Goal: Information Seeking & Learning: Learn about a topic

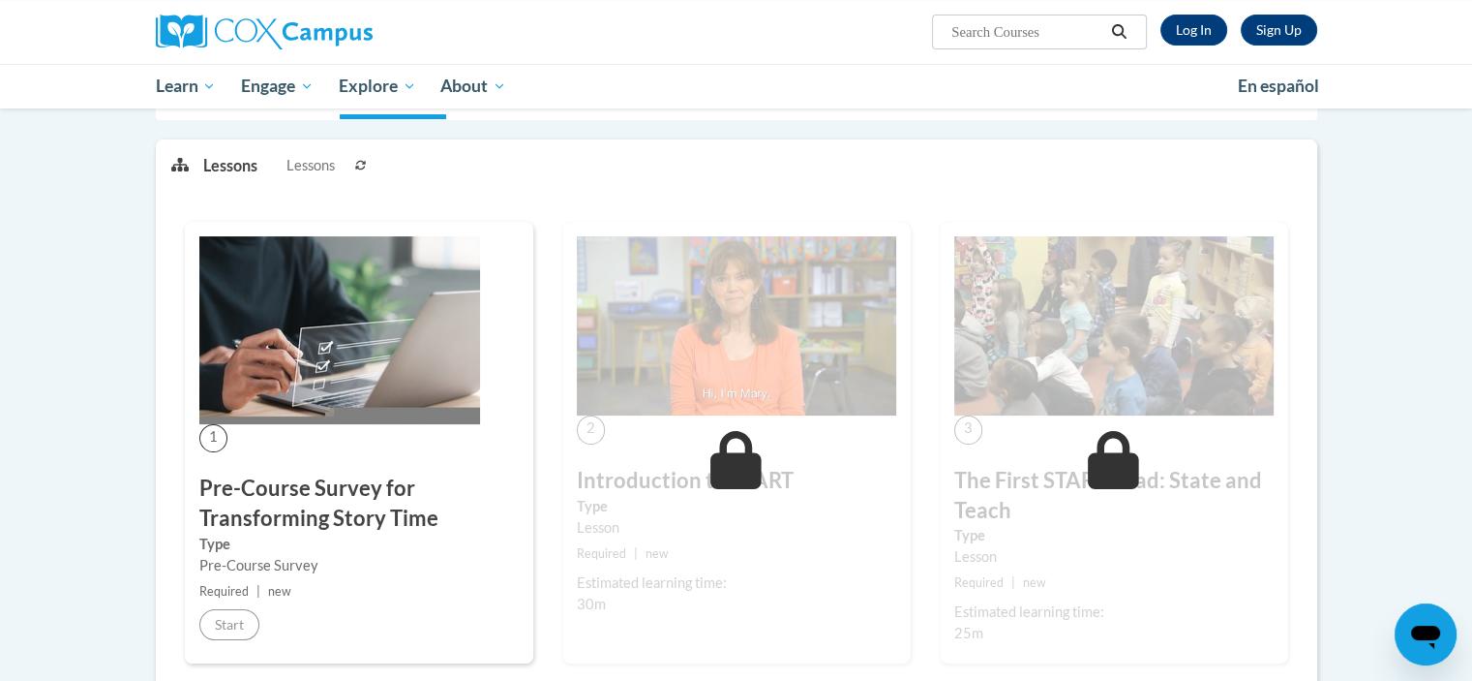
scroll to position [234, 0]
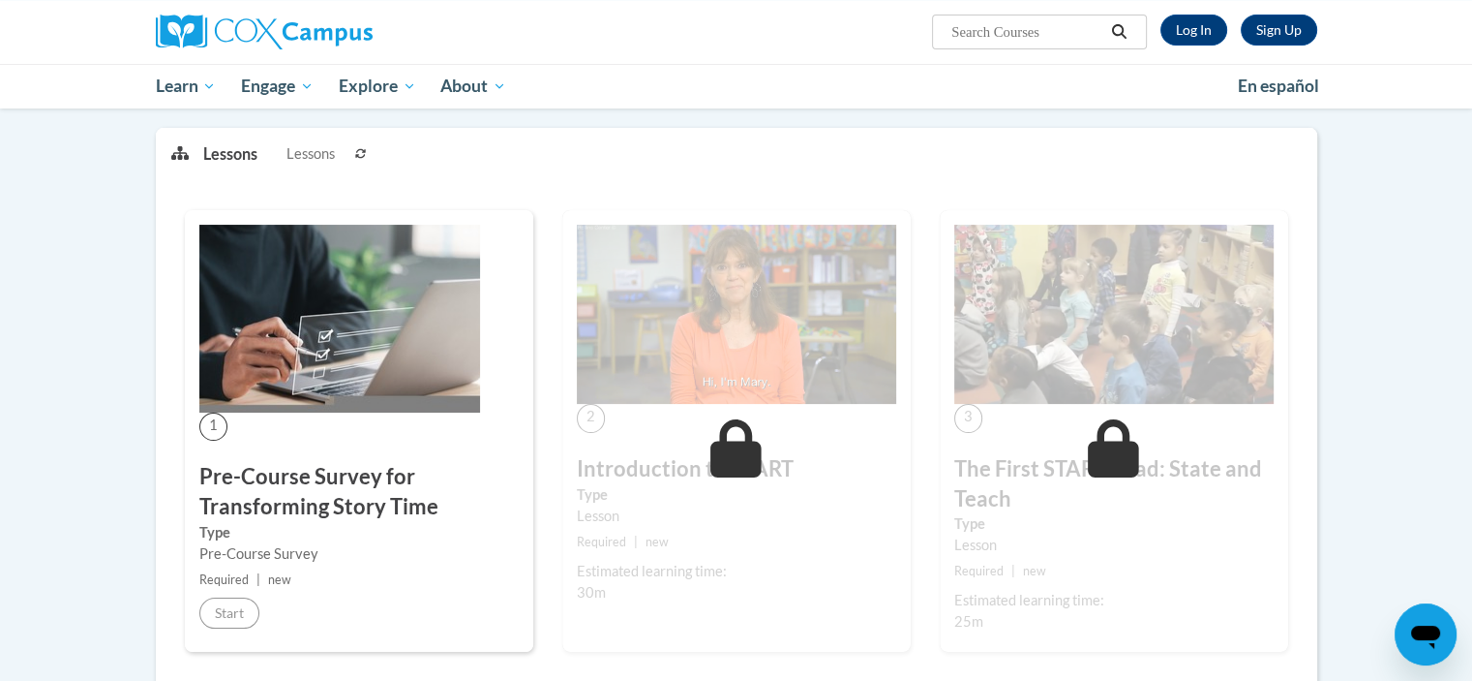
click at [237, 372] on img at bounding box center [339, 319] width 281 height 188
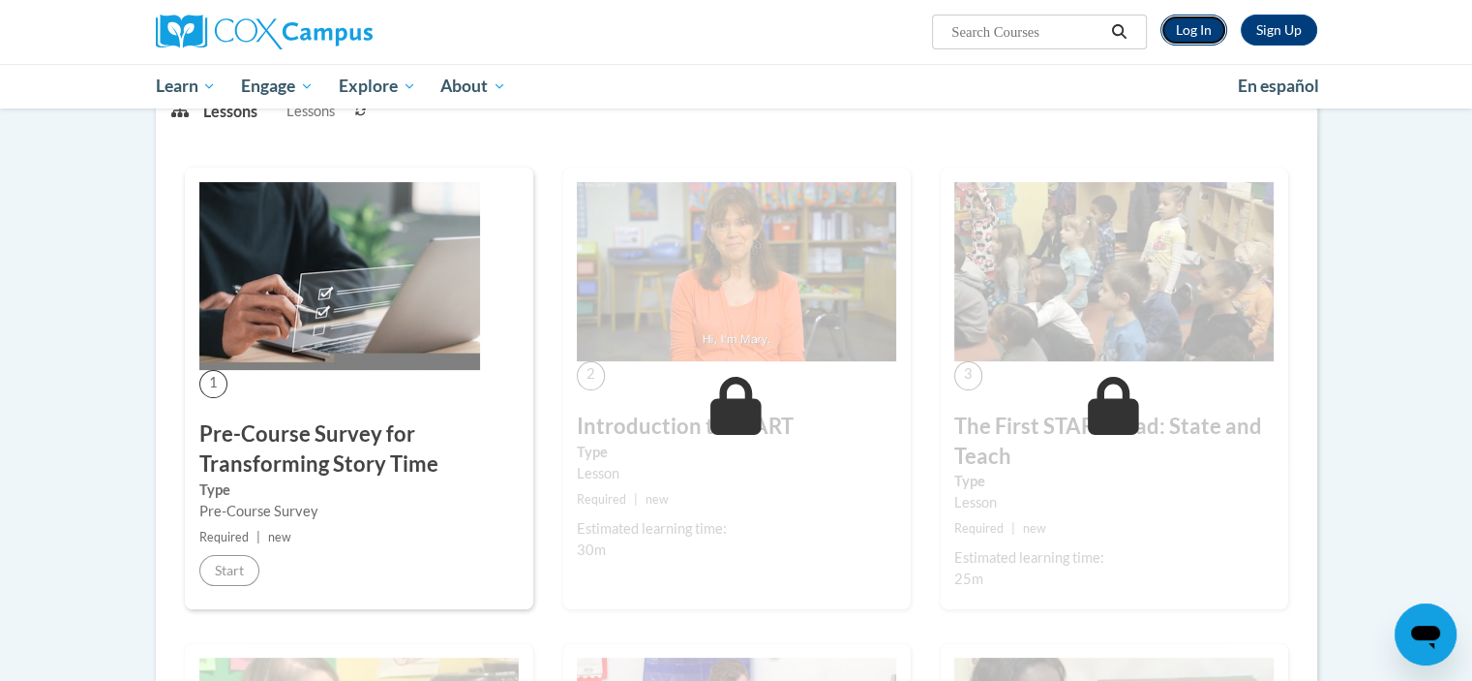
click at [1181, 38] on link "Log In" at bounding box center [1194, 30] width 67 height 31
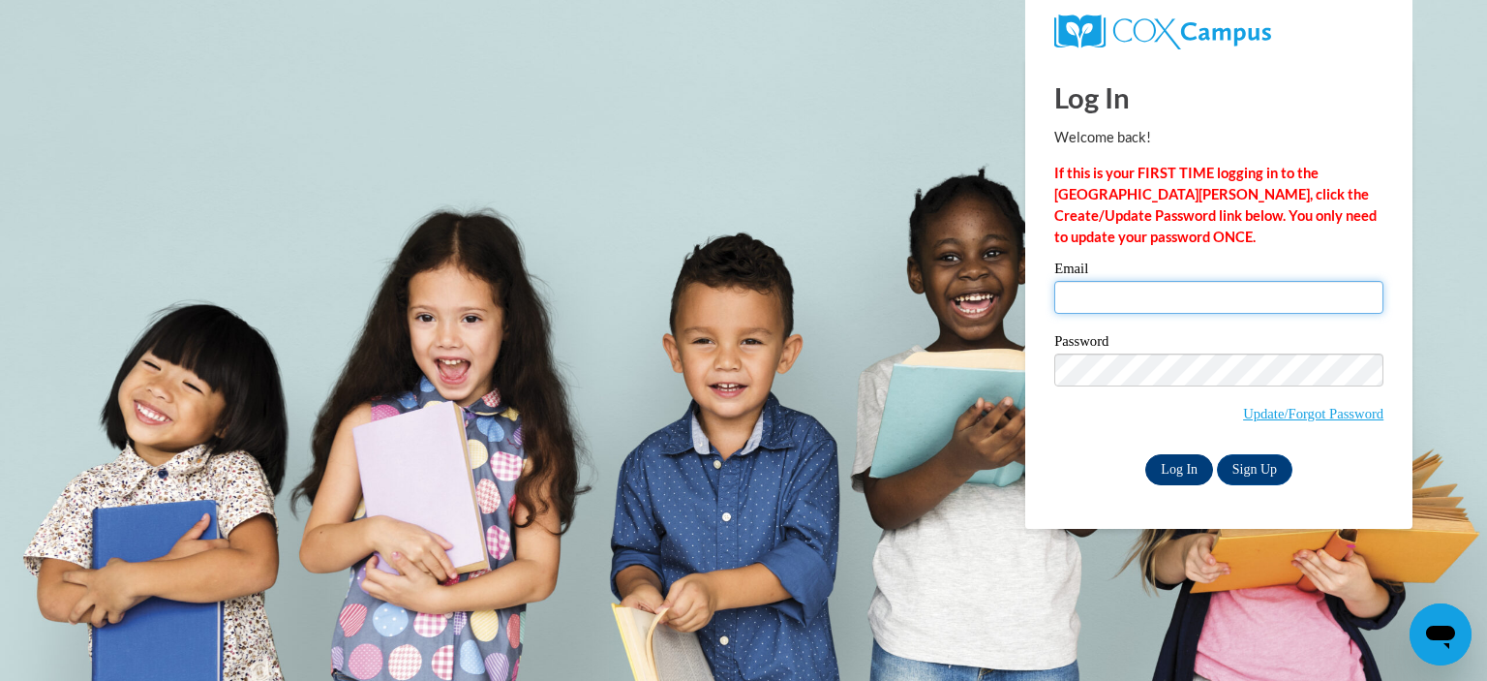
type input "fantbrianna@gmail.com"
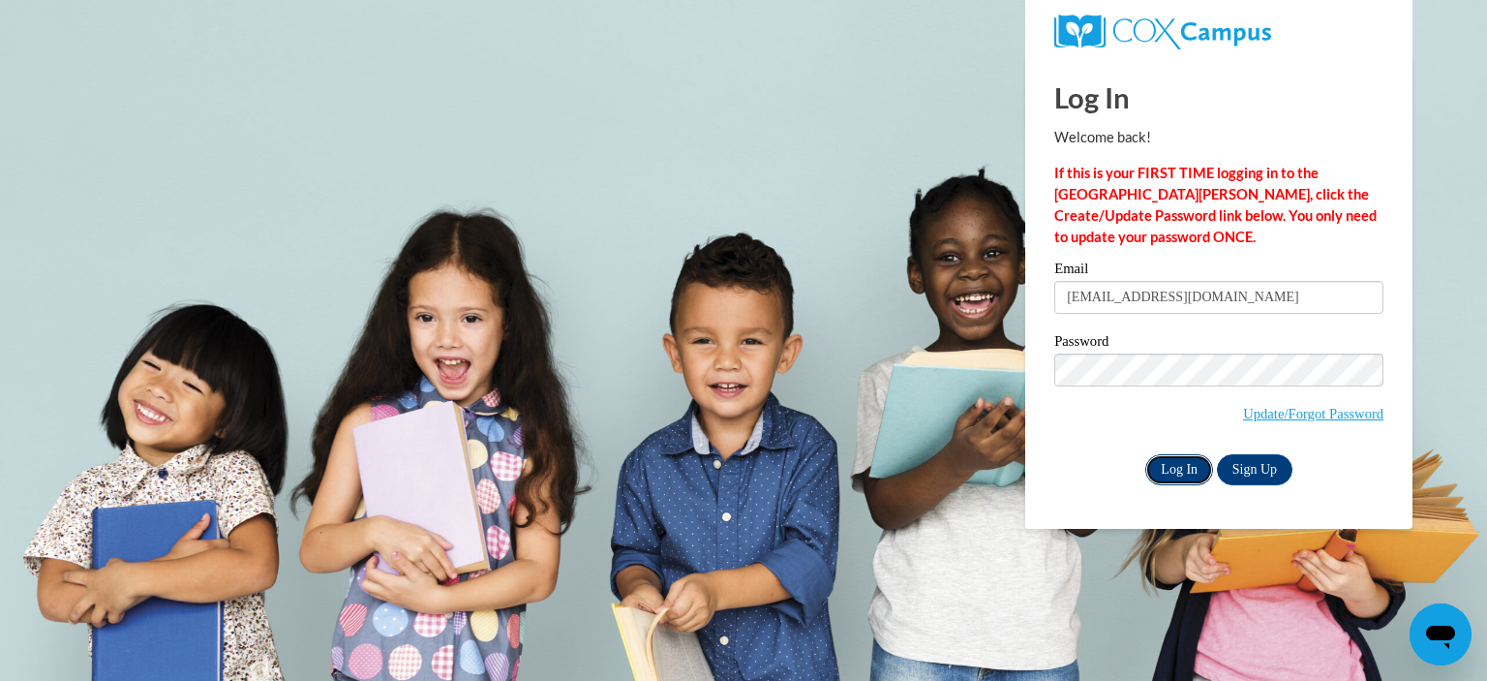
click at [1186, 479] on input "Log In" at bounding box center [1179, 469] width 68 height 31
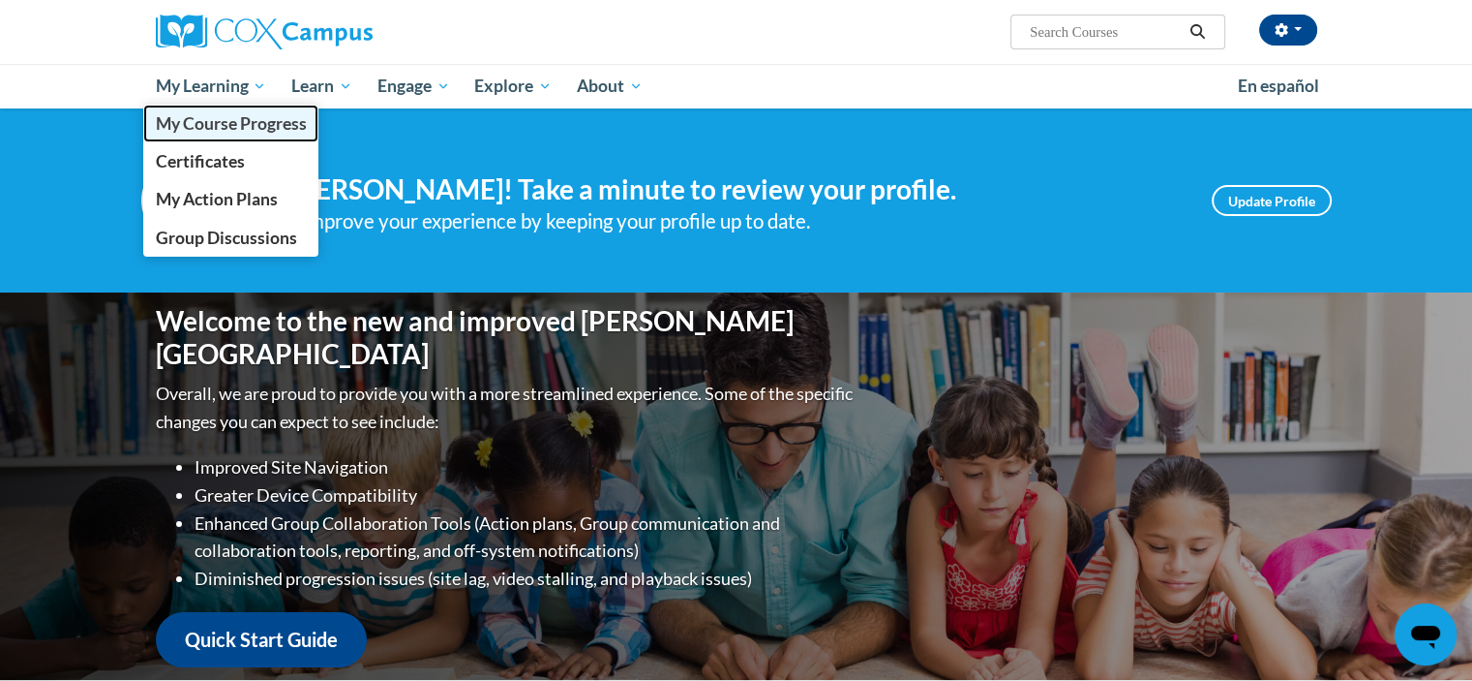
click at [185, 131] on span "My Course Progress" at bounding box center [230, 123] width 151 height 20
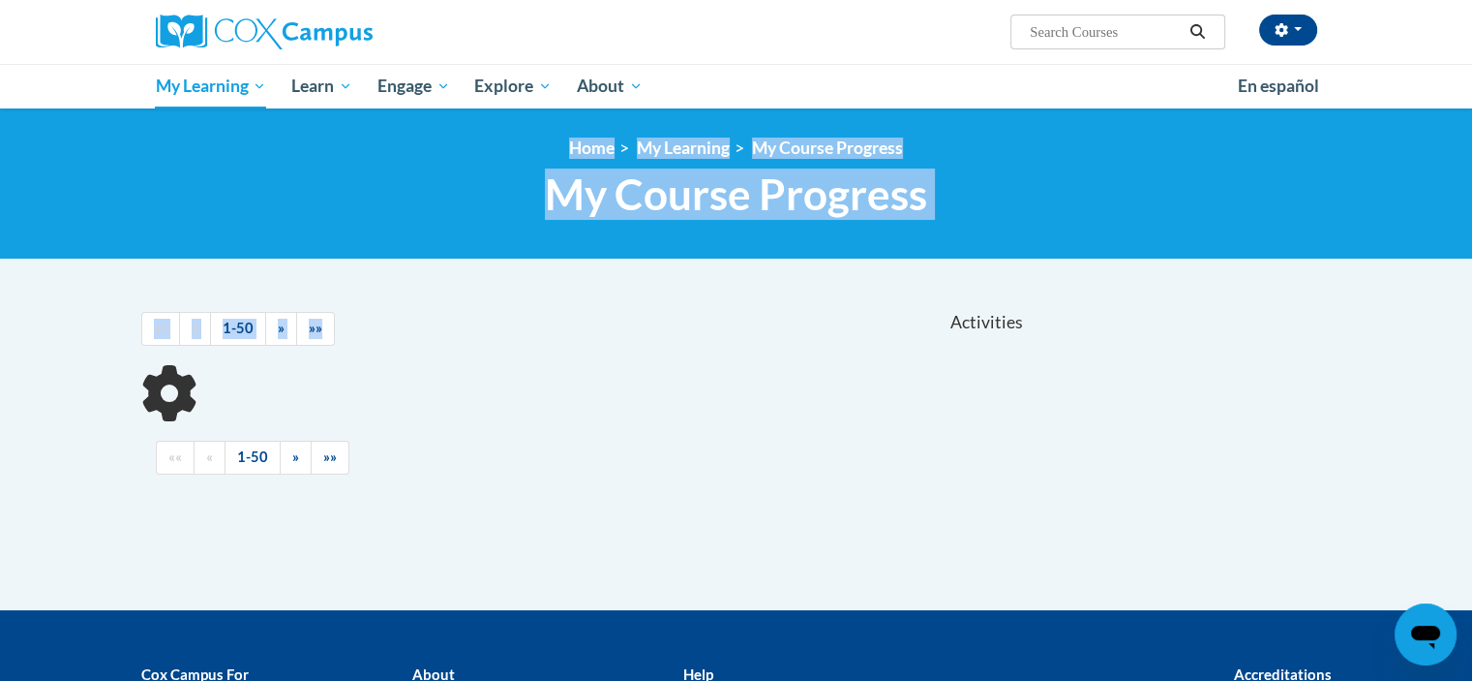
click at [883, 306] on div "Activities CEUs" at bounding box center [889, 322] width 305 height 60
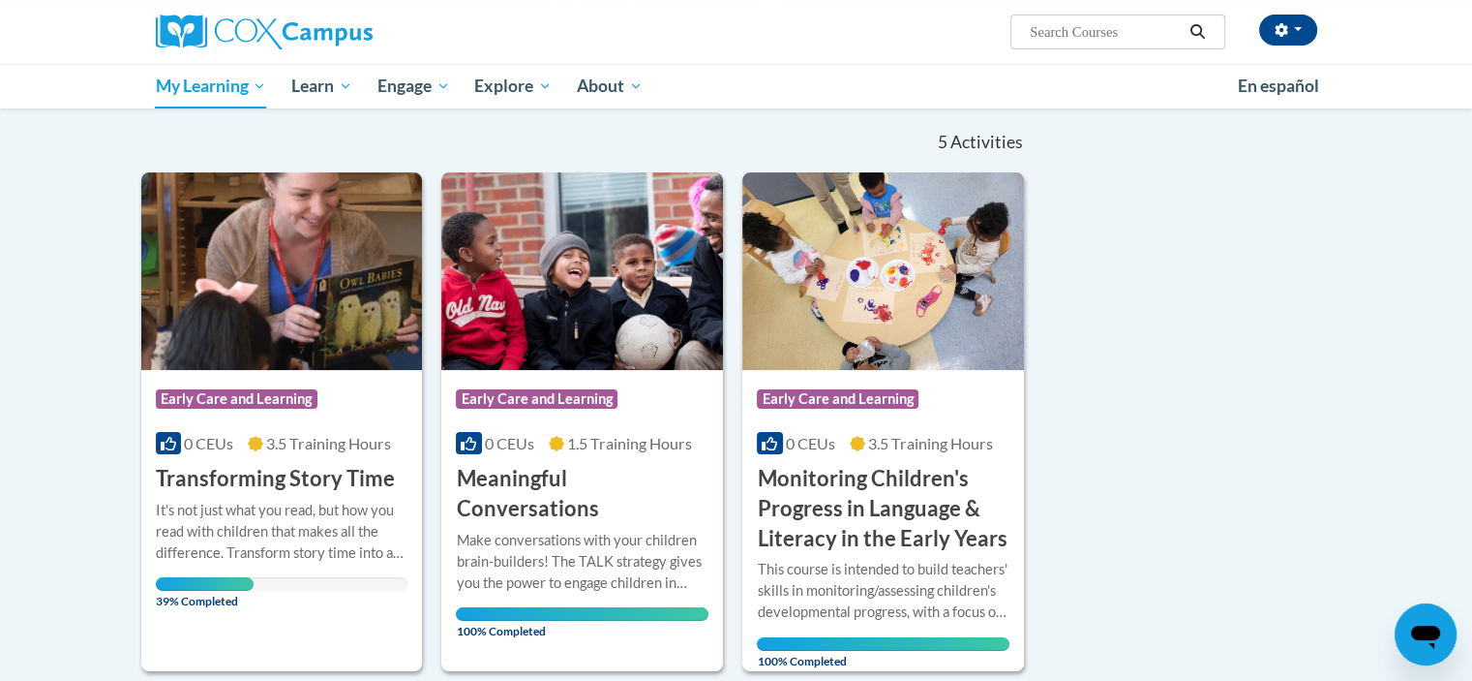
scroll to position [185, 0]
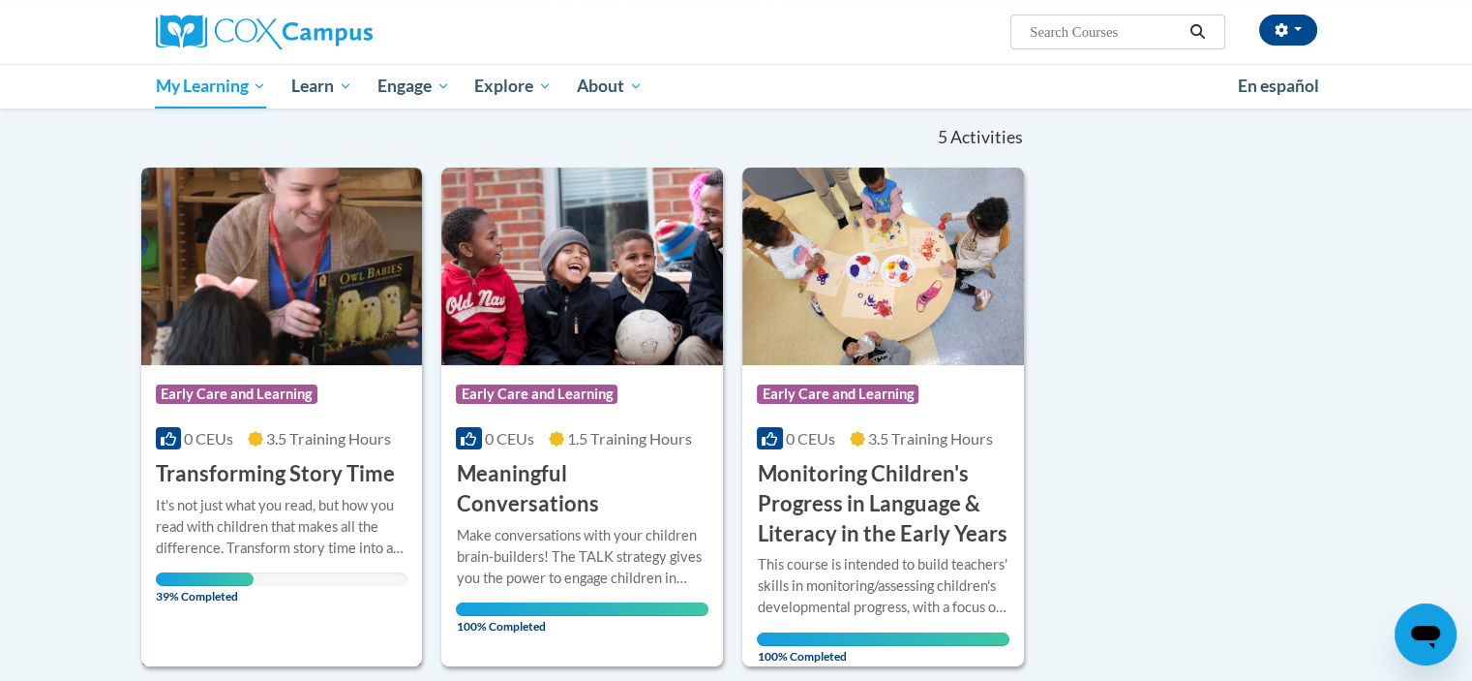
click at [371, 482] on h3 "Transforming Story Time" at bounding box center [275, 474] width 239 height 30
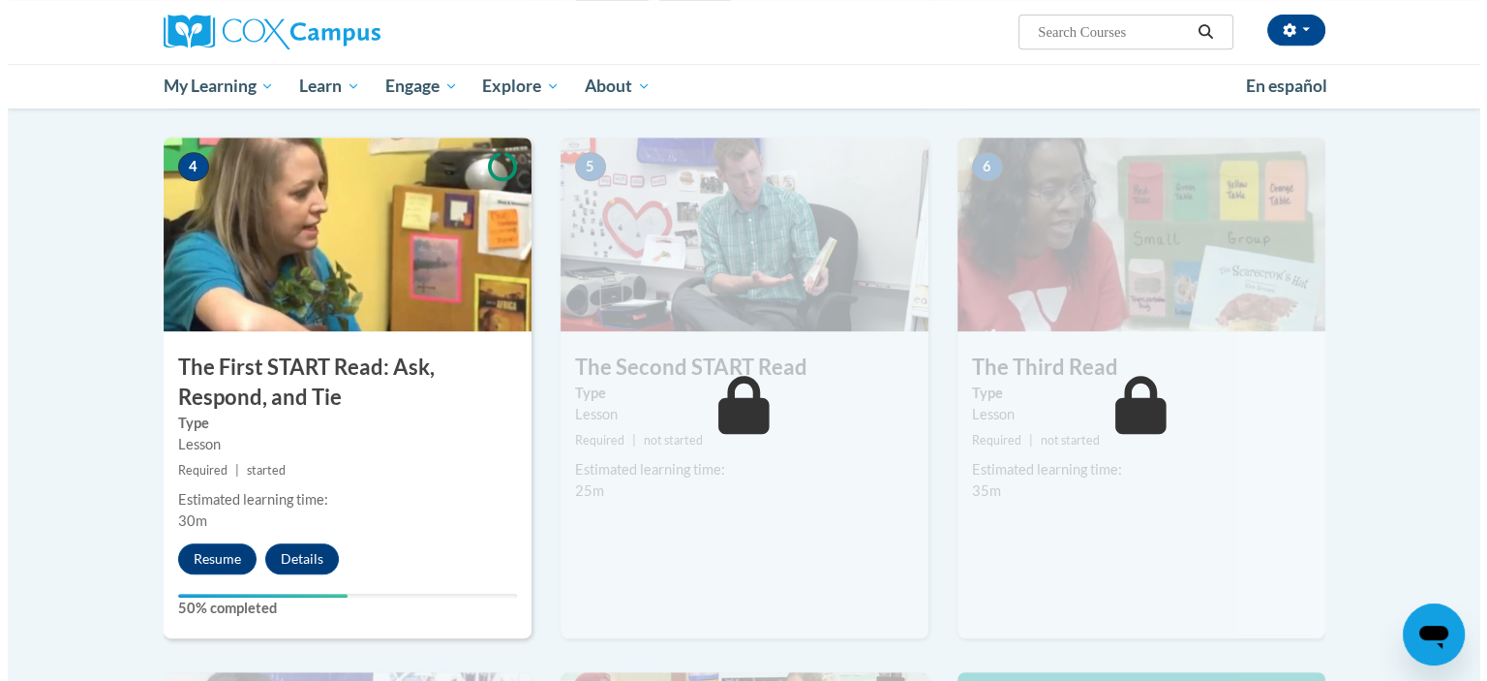
scroll to position [909, 0]
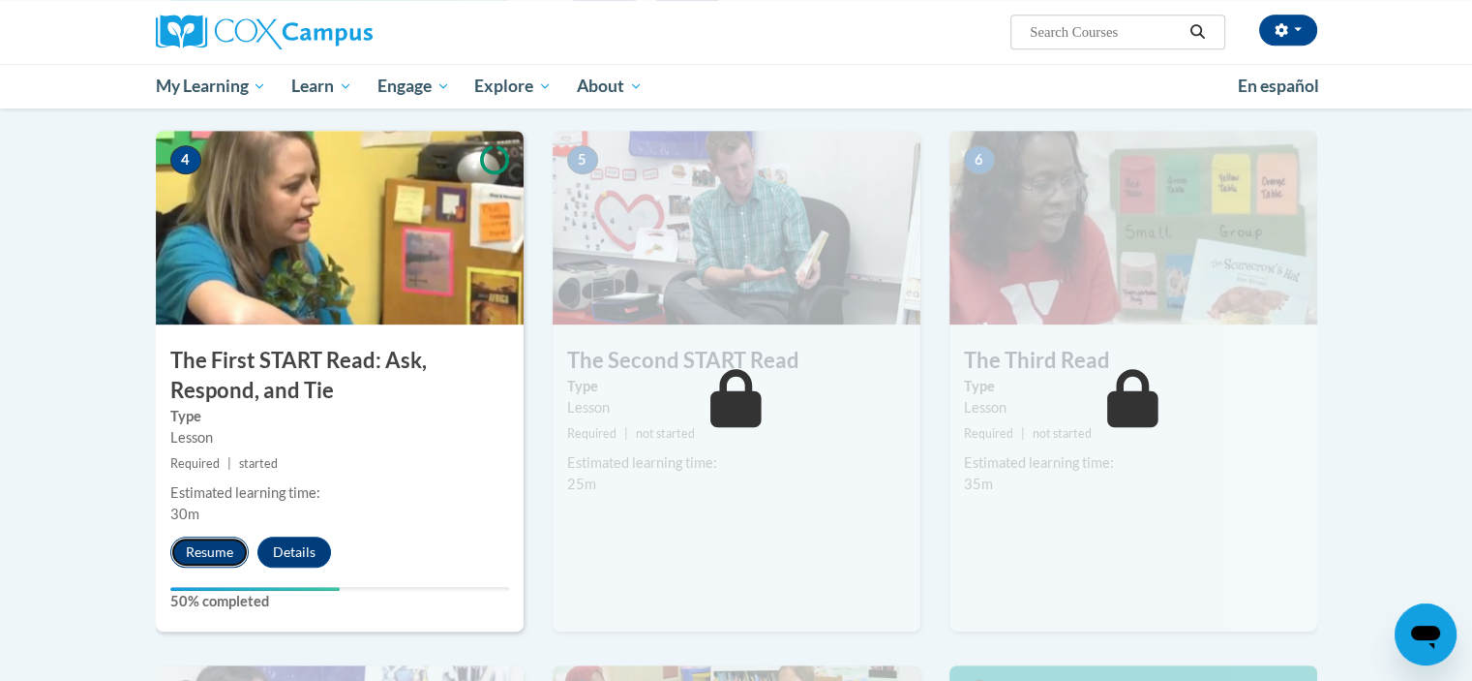
click at [226, 548] on button "Resume" at bounding box center [209, 551] width 78 height 31
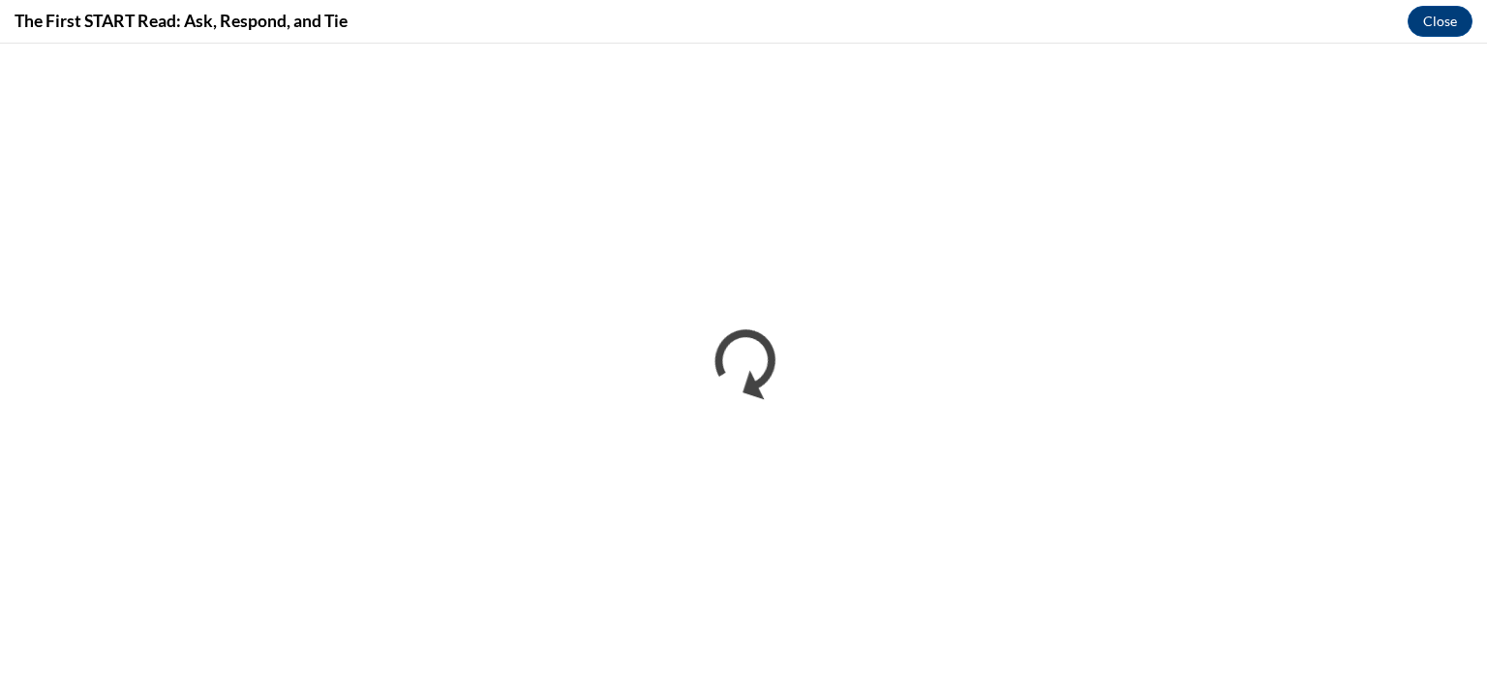
scroll to position [0, 0]
